Goal: Find specific page/section: Find specific page/section

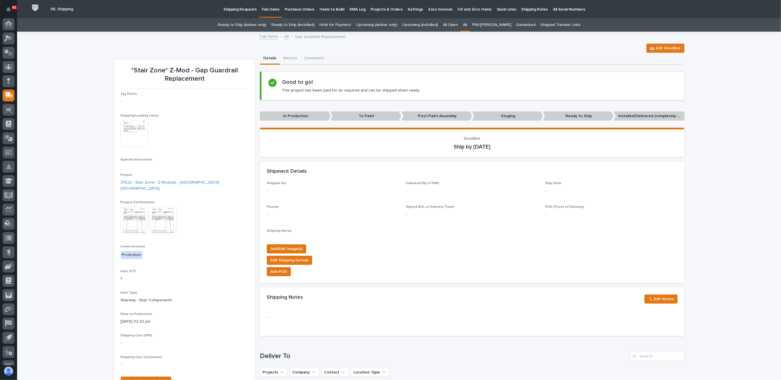
scroll to position [9, 0]
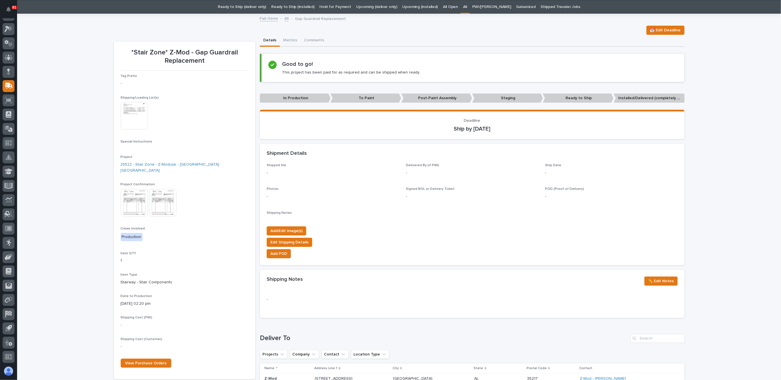
click at [284, 18] on link "All" at bounding box center [286, 18] width 4 height 7
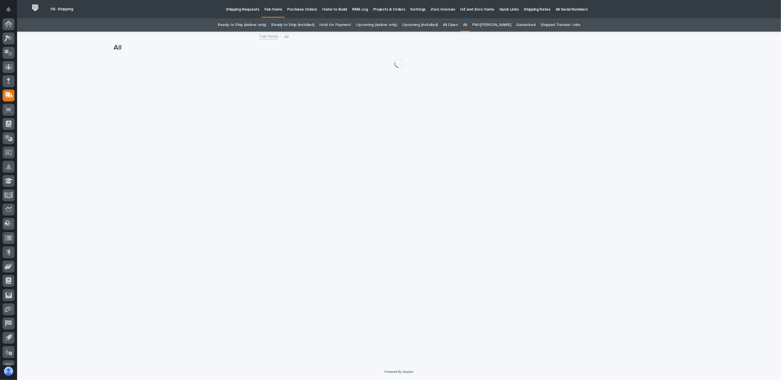
scroll to position [9, 0]
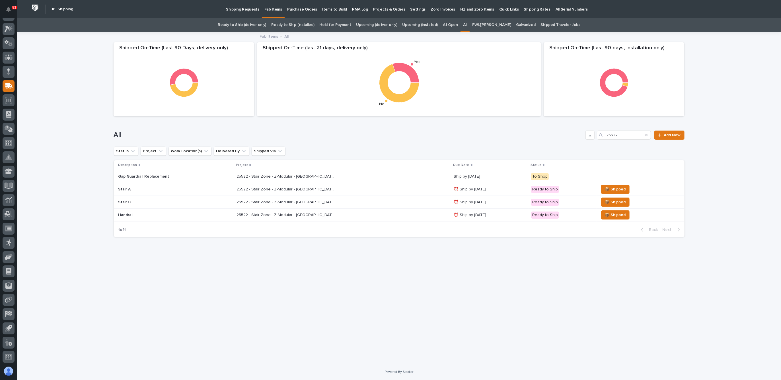
click at [168, 177] on p "Gap Guardrail Replacement" at bounding box center [168, 176] width 100 height 5
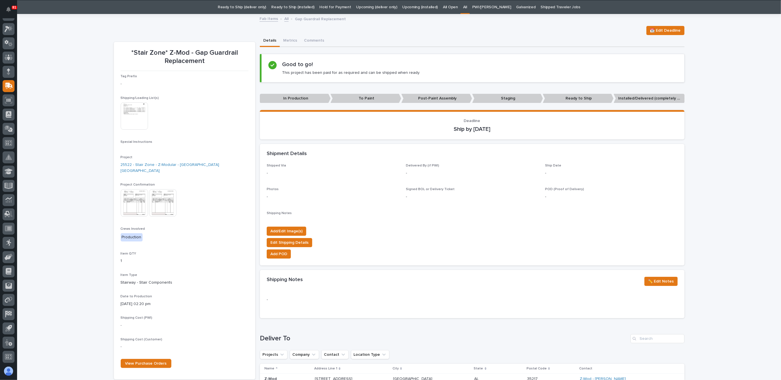
scroll to position [18, 0]
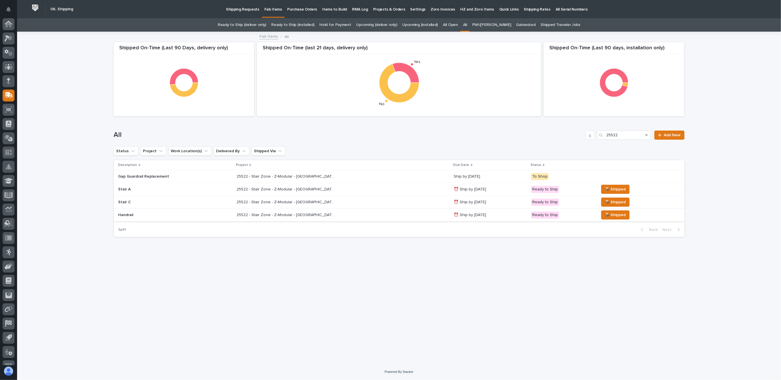
scroll to position [9, 0]
click at [175, 215] on p "Handrail" at bounding box center [168, 214] width 100 height 5
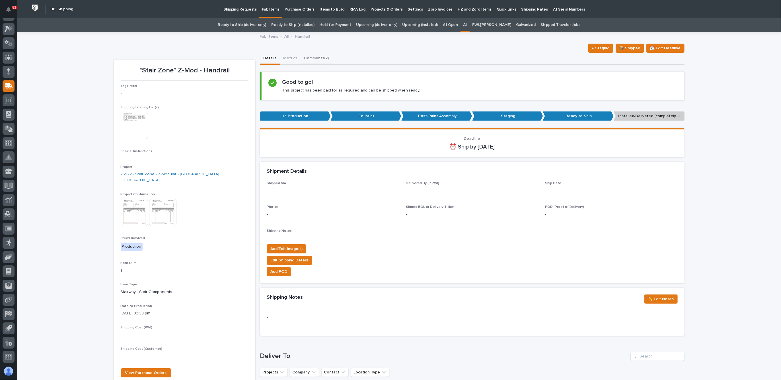
click at [309, 60] on button "Comments (2)" at bounding box center [317, 59] width 32 height 12
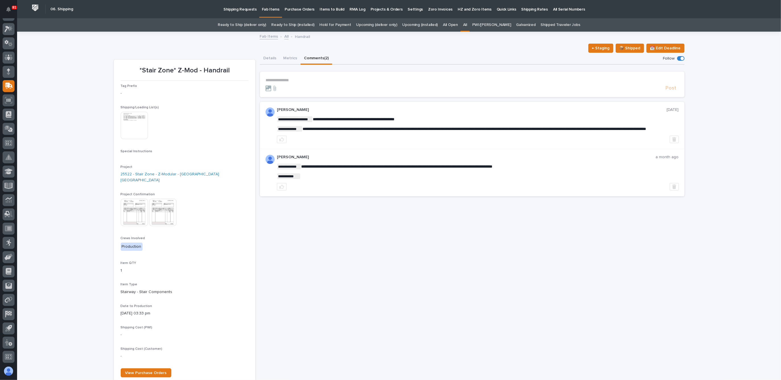
click at [270, 56] on button "Details" at bounding box center [270, 59] width 20 height 12
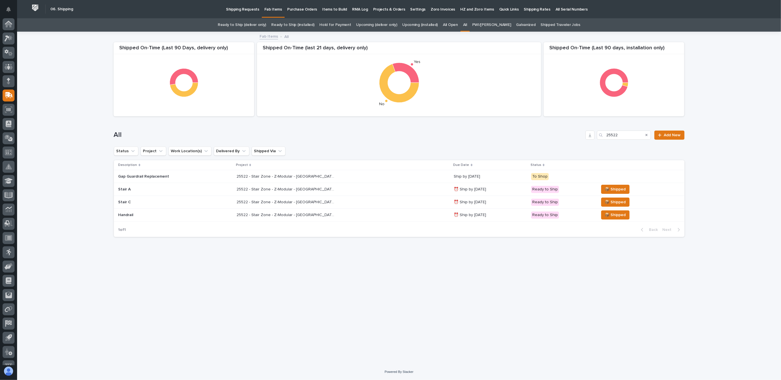
scroll to position [9, 0]
click at [186, 190] on p "Stair A" at bounding box center [168, 189] width 100 height 5
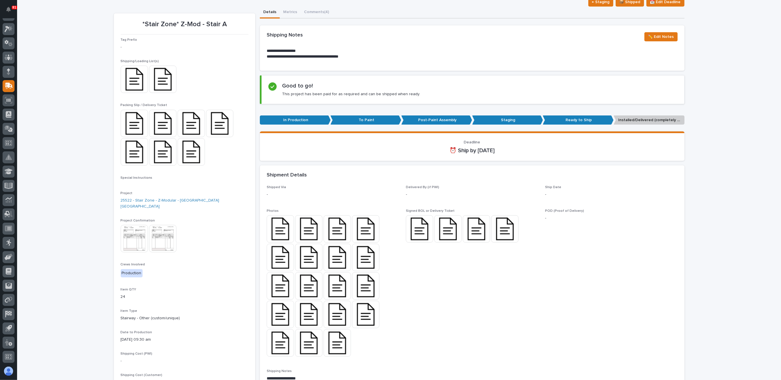
scroll to position [56, 0]
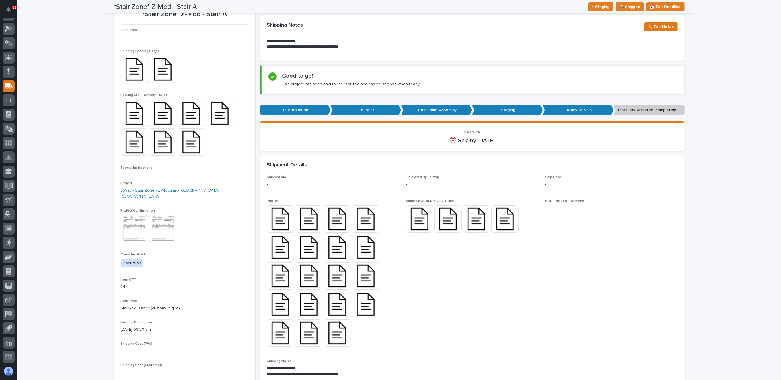
click at [277, 219] on img at bounding box center [280, 218] width 27 height 27
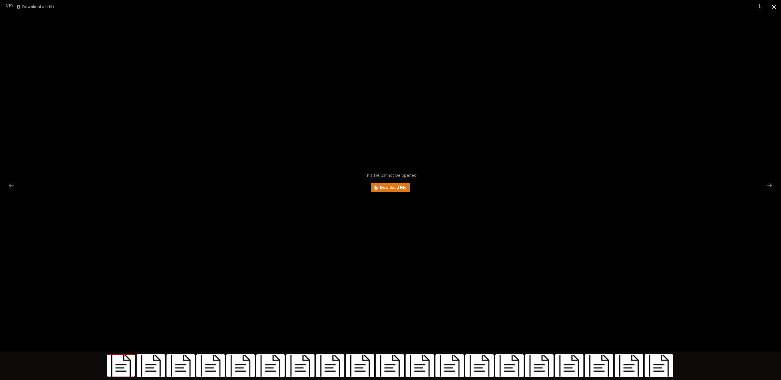
click at [772, 8] on button "Close gallery" at bounding box center [774, 6] width 14 height 13
